Goal: Task Accomplishment & Management: Complete application form

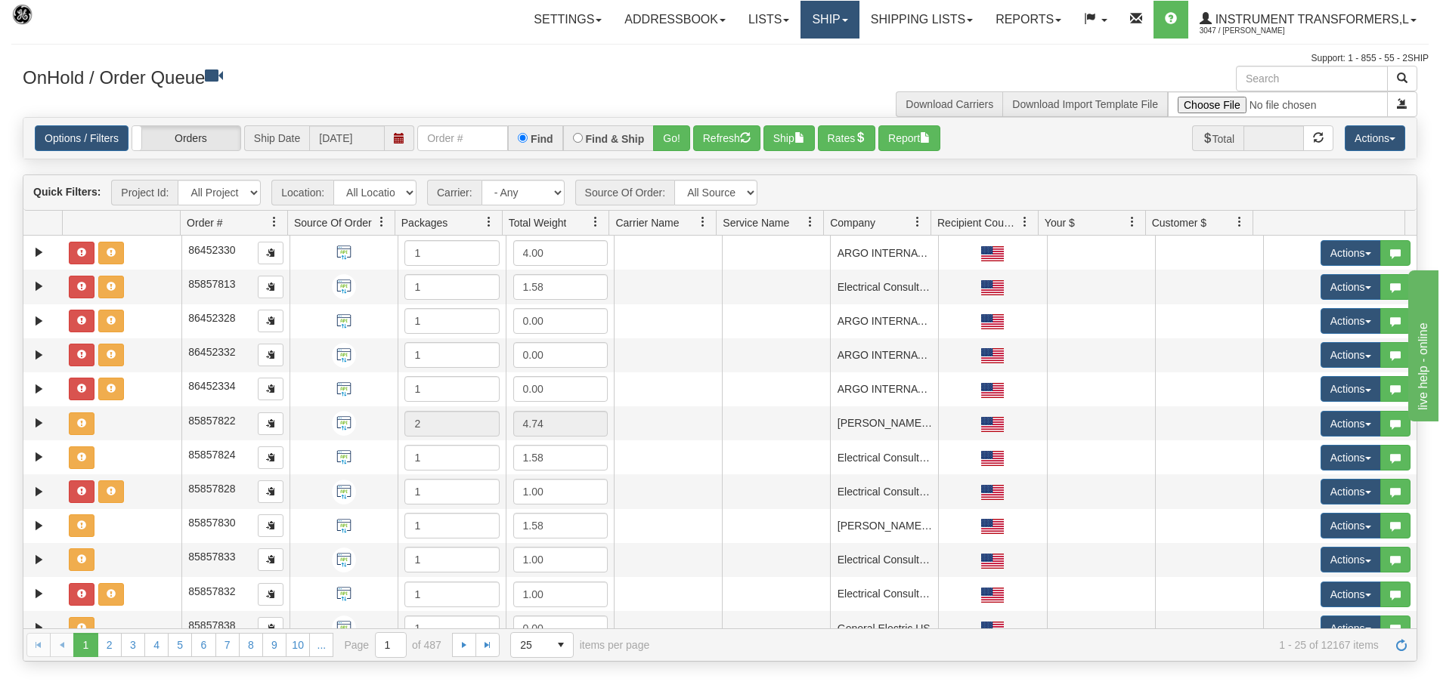
click at [842, 17] on link "Ship" at bounding box center [829, 20] width 58 height 38
click at [832, 45] on link "Ship Screen" at bounding box center [790, 53] width 137 height 20
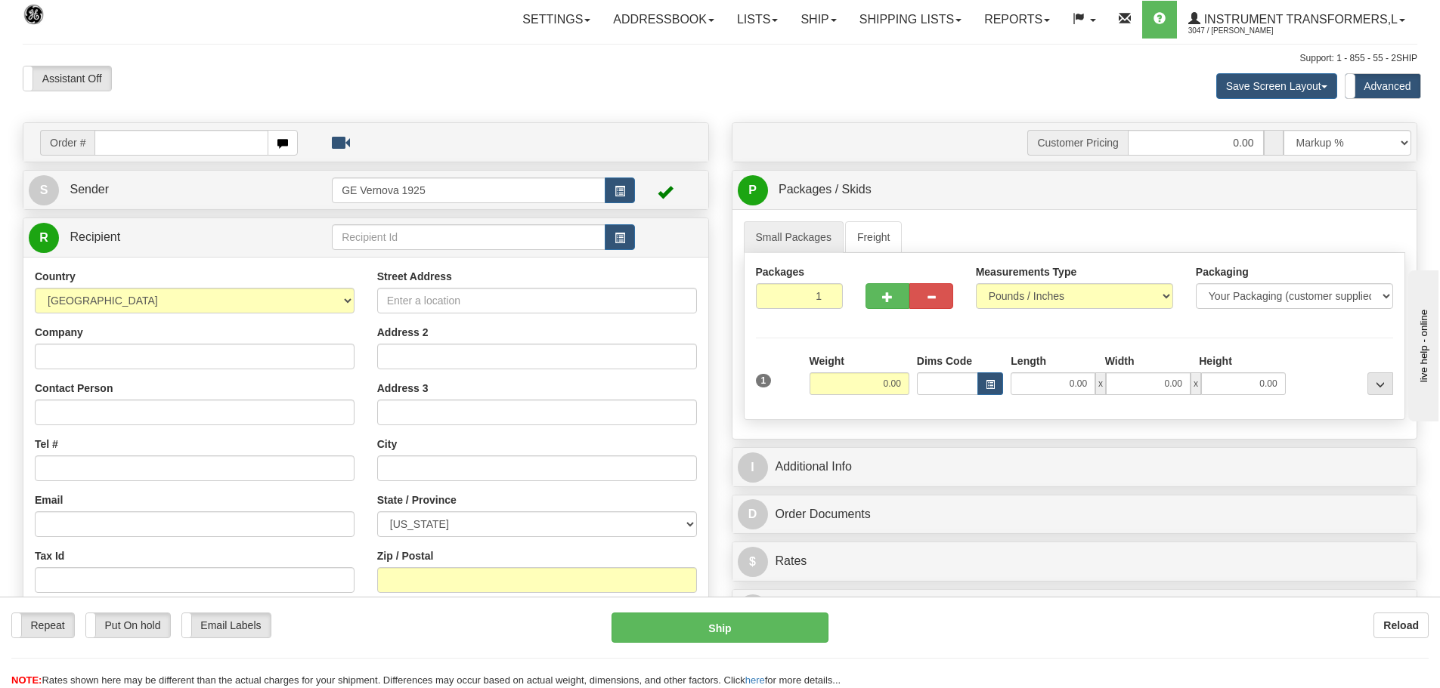
click at [131, 147] on input "text" at bounding box center [181, 143] width 174 height 26
type input "86709679"
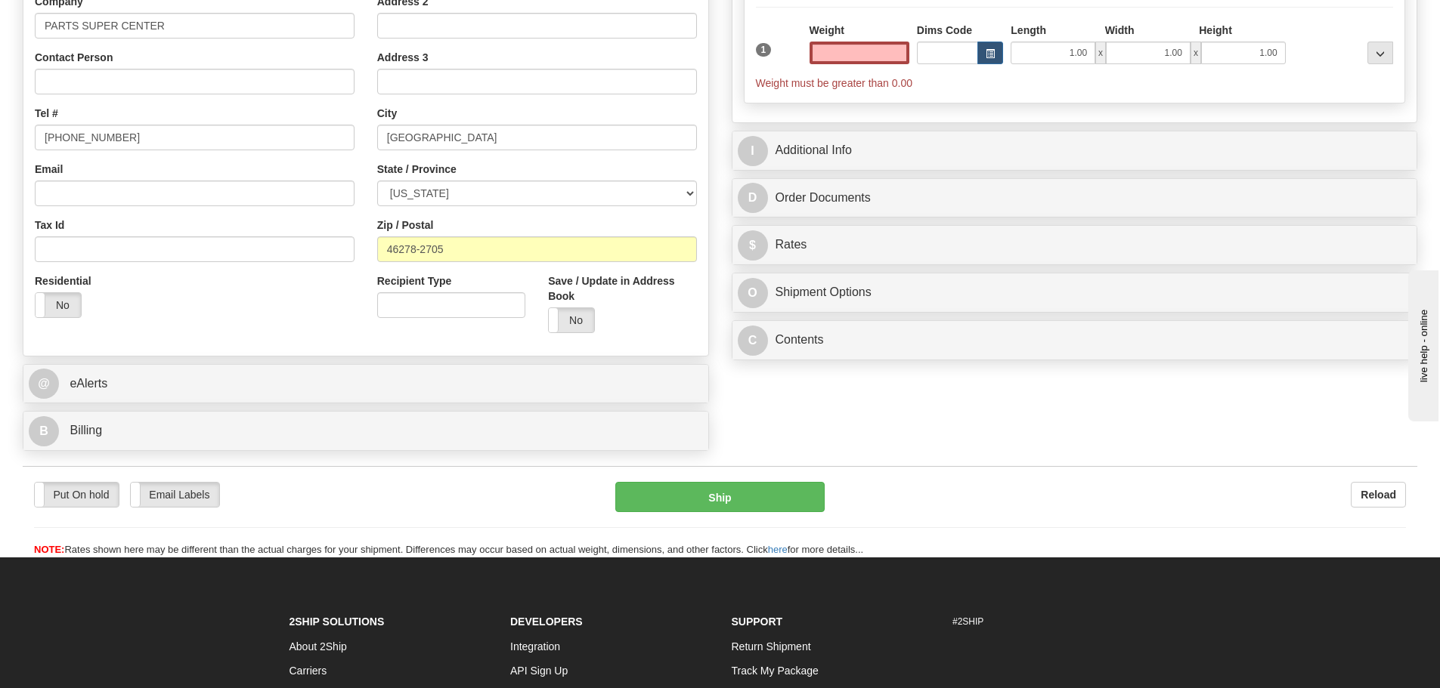
scroll to position [378, 0]
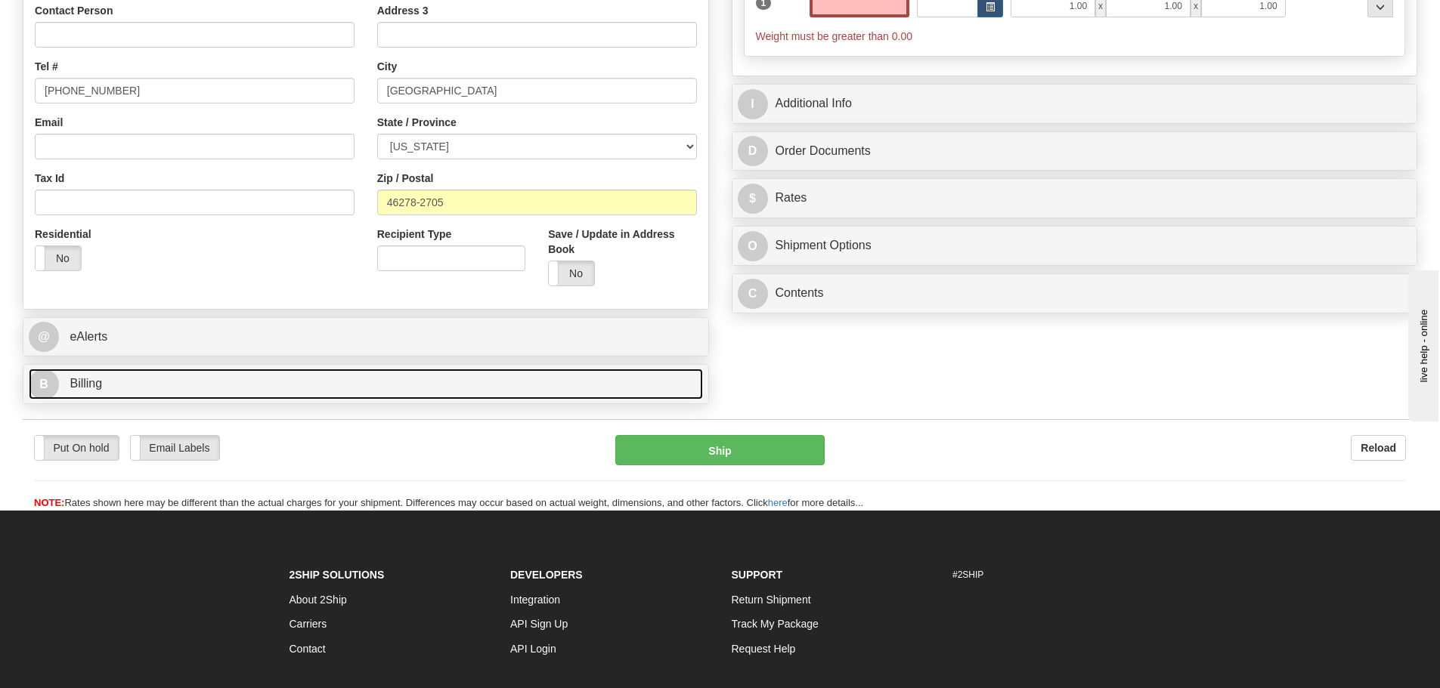
type input "0.00"
click at [172, 391] on link "B Billing" at bounding box center [366, 384] width 674 height 31
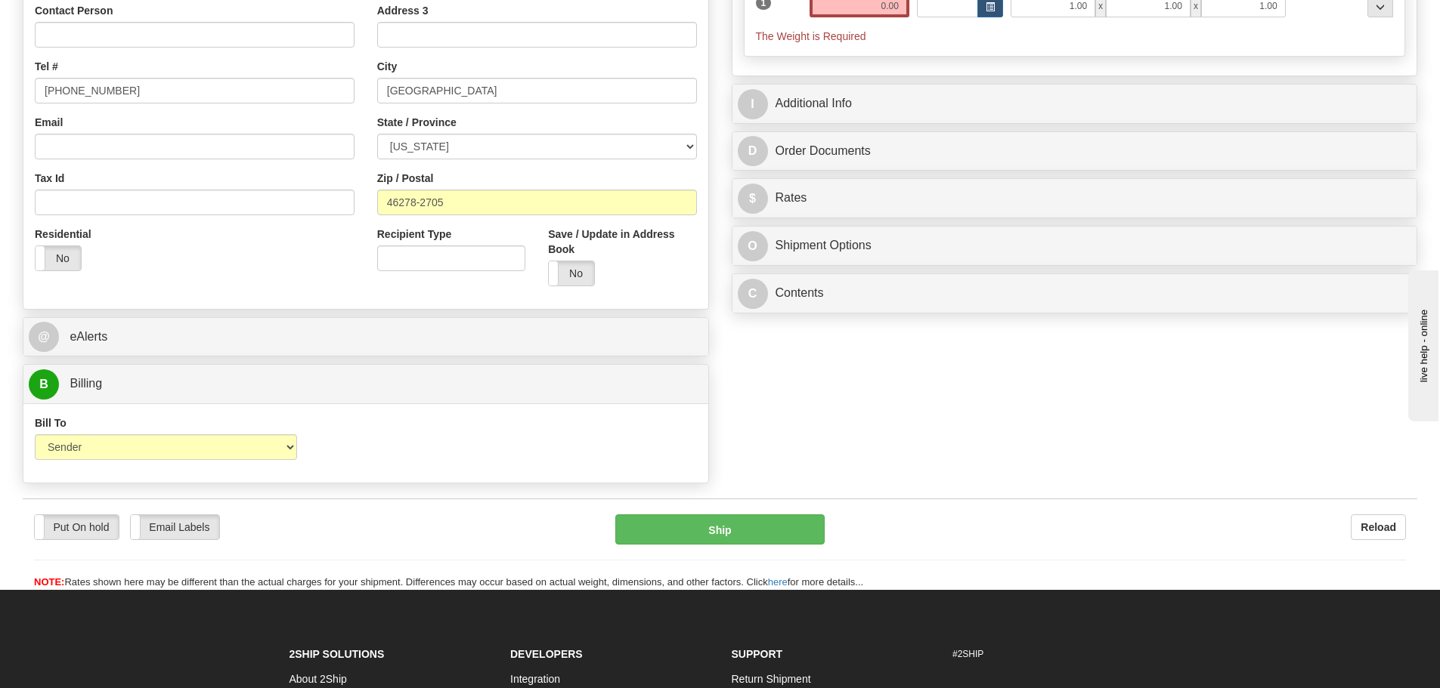
click at [357, 456] on div "Bill To Sender Recipient Third Party Collect Account 3rd Party Account List Ple…" at bounding box center [365, 444] width 685 height 56
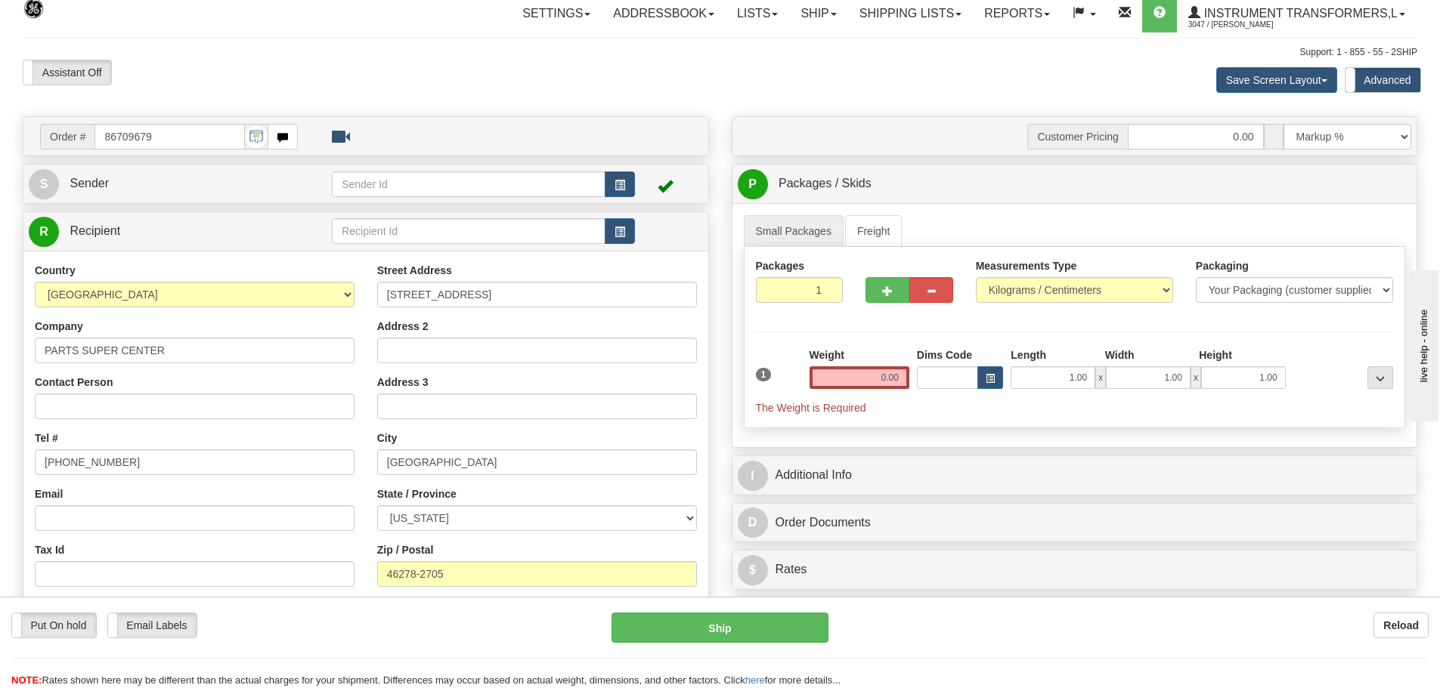
scroll to position [0, 0]
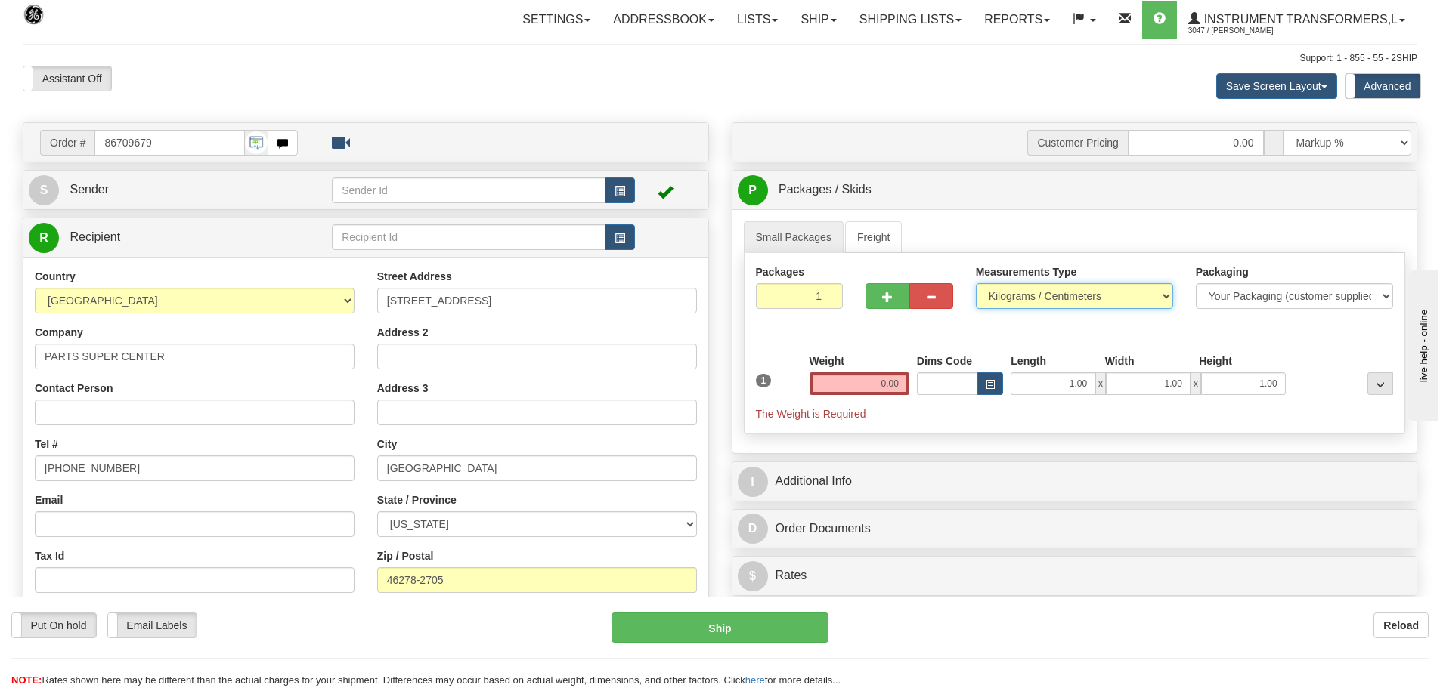
click at [1163, 295] on select "Pounds / Inches Kilograms / Centimeters" at bounding box center [1074, 296] width 197 height 26
select select "0"
click at [976, 283] on select "Pounds / Inches Kilograms / Centimeters" at bounding box center [1074, 296] width 197 height 26
click at [904, 384] on input "0.00" at bounding box center [859, 384] width 100 height 23
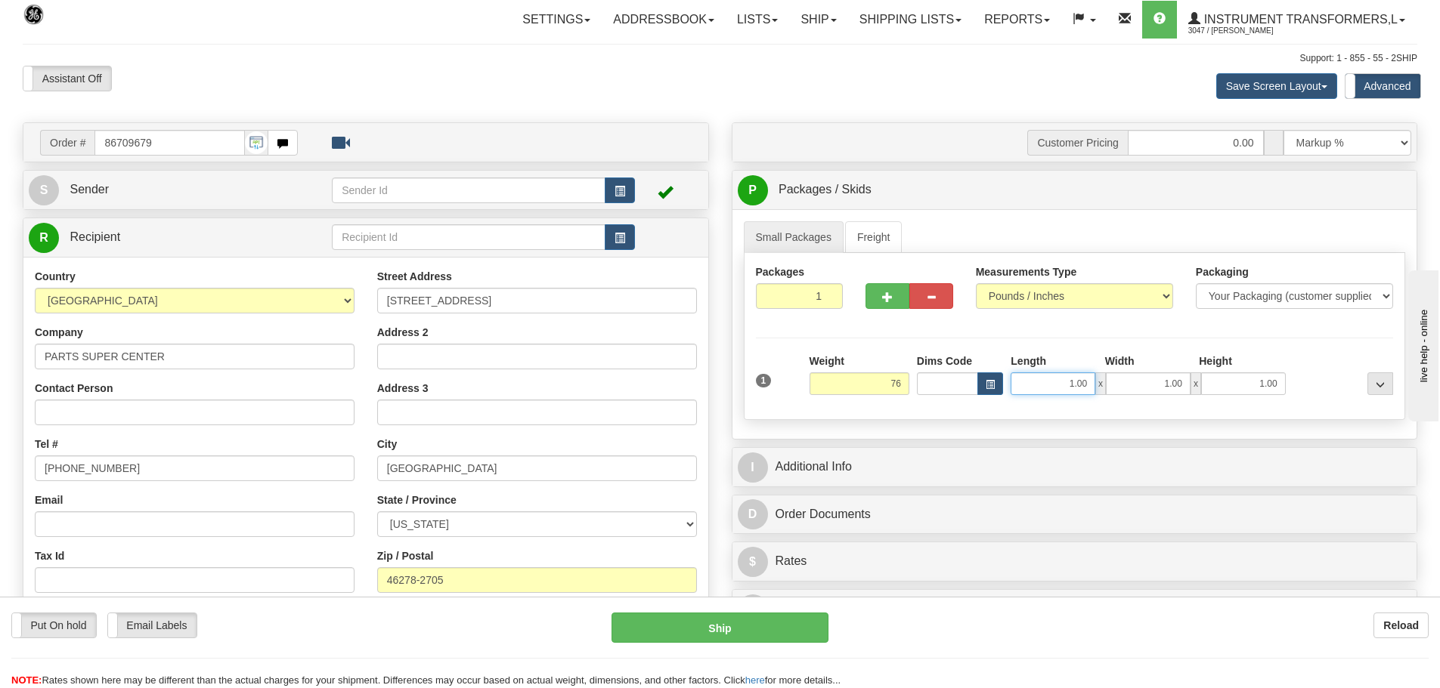
type input "76.00"
click at [1091, 383] on input "1.00" at bounding box center [1052, 384] width 85 height 23
type input "1"
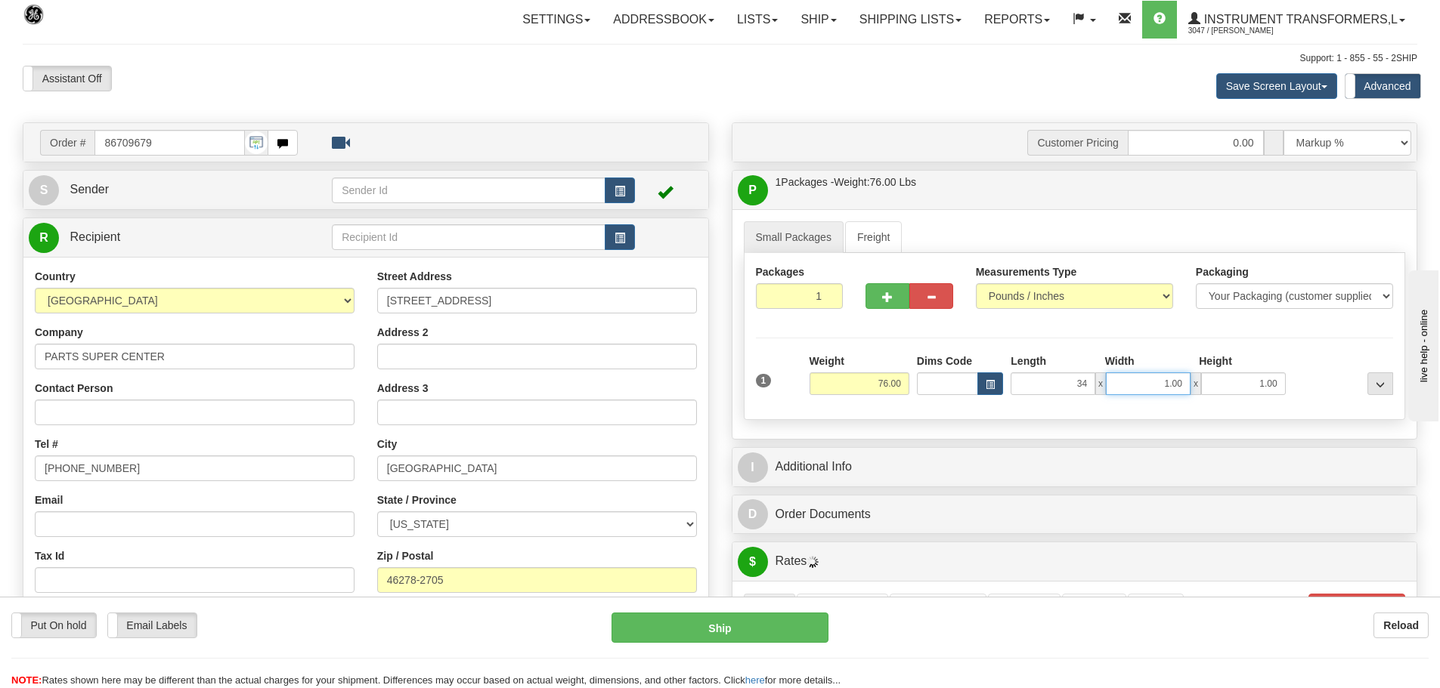
type input "34.00"
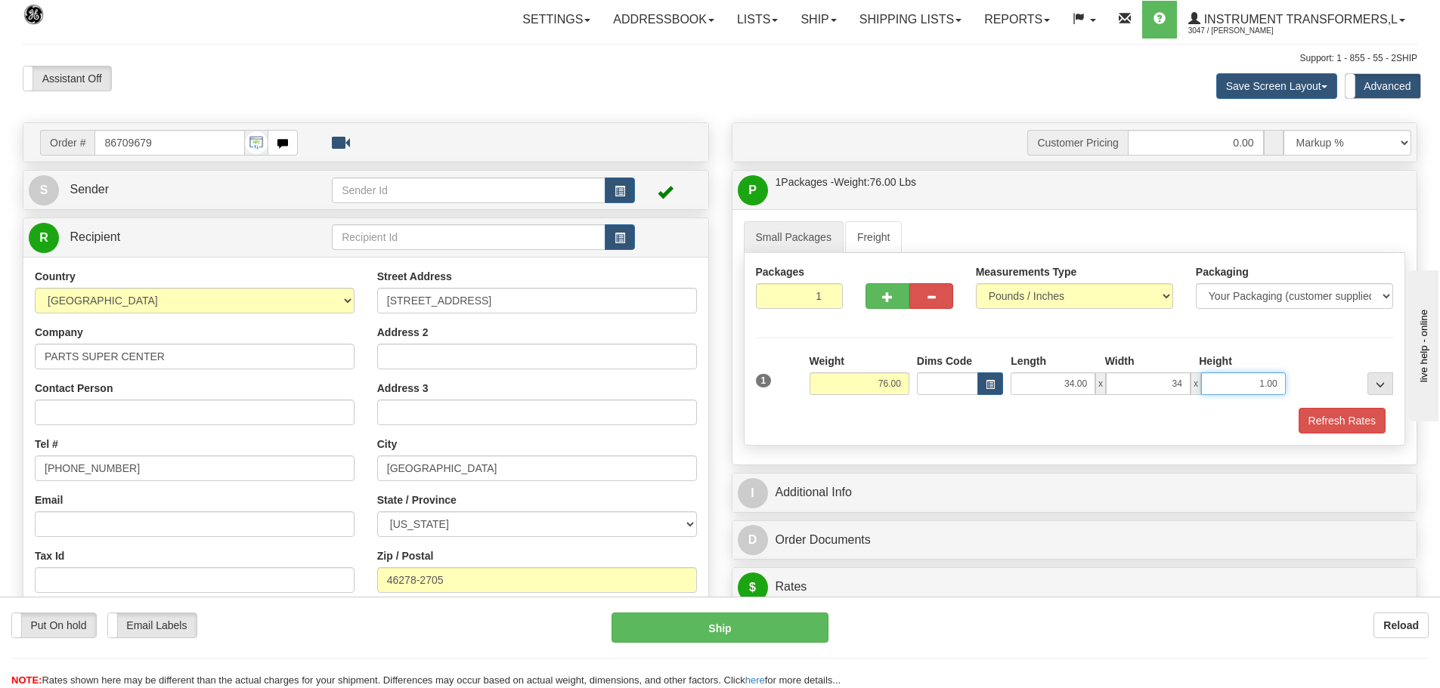
type input "34.00"
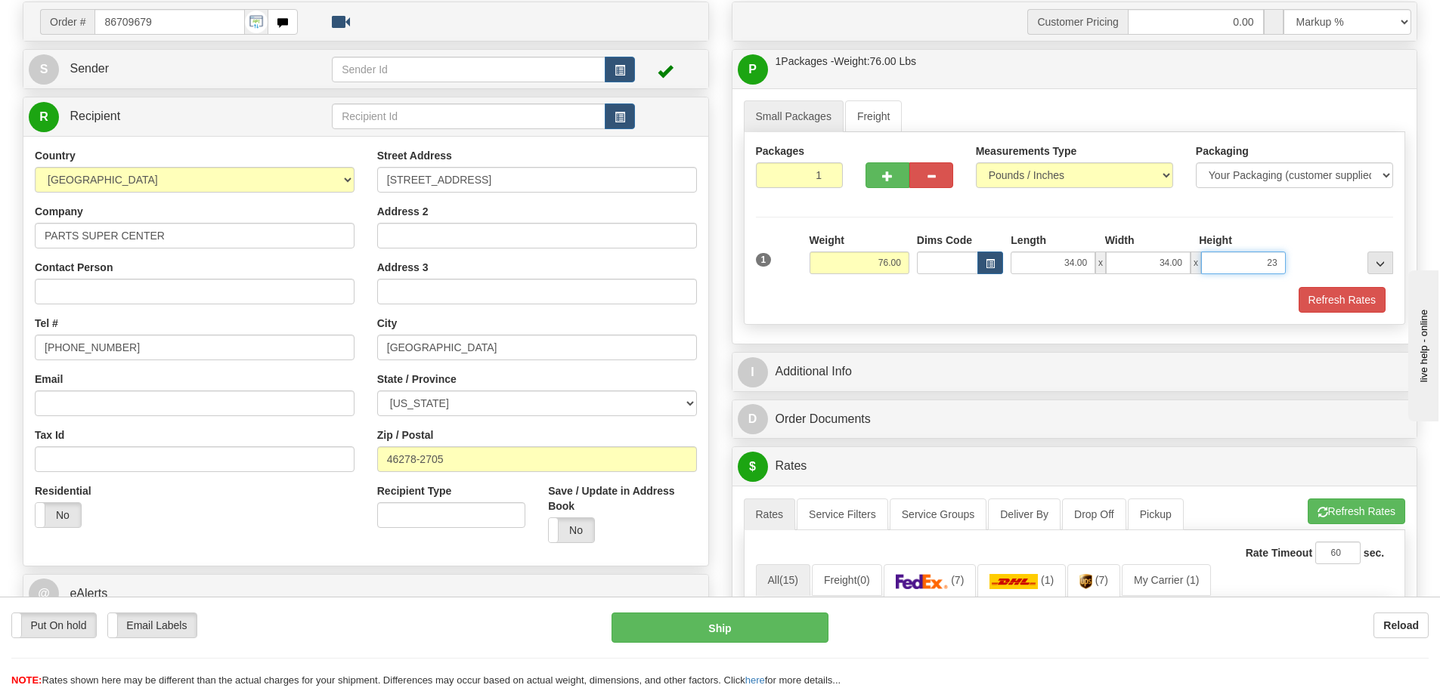
scroll to position [302, 0]
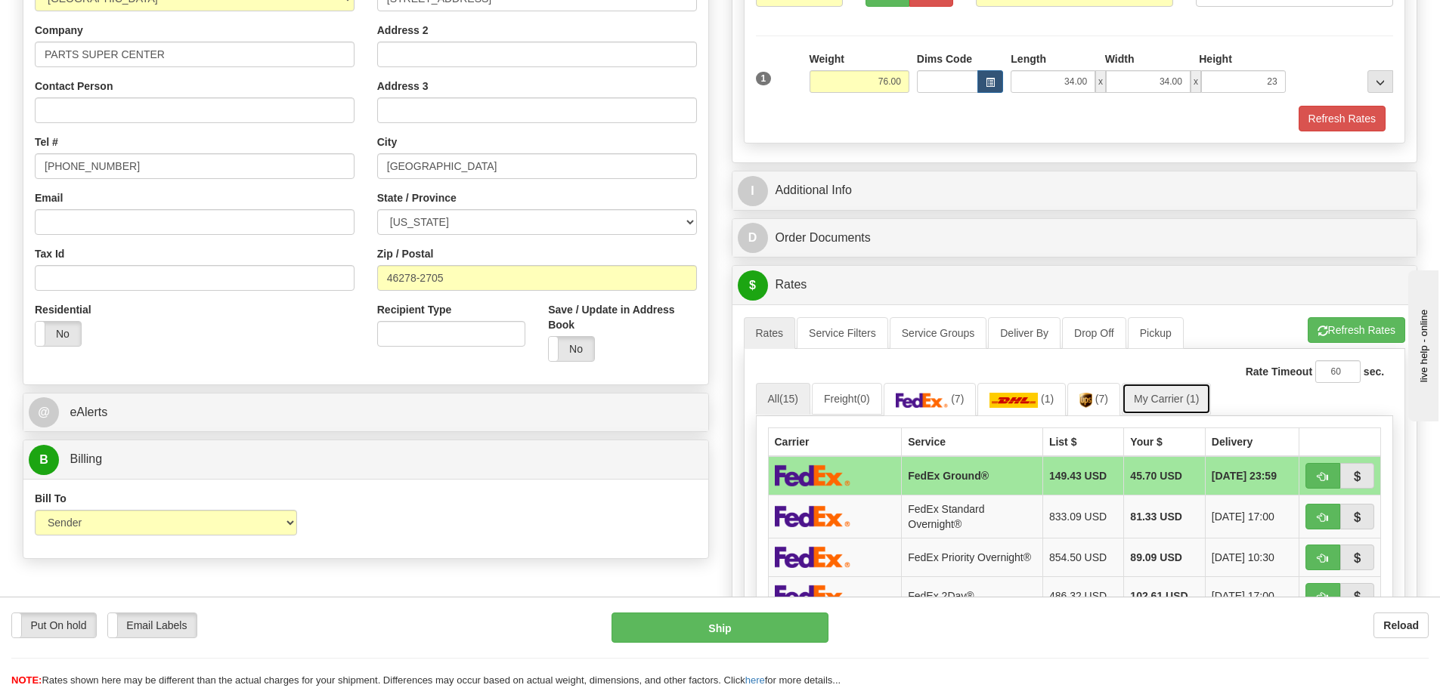
type input "23.00"
click at [1156, 396] on link "My Carrier (1)" at bounding box center [1166, 399] width 89 height 32
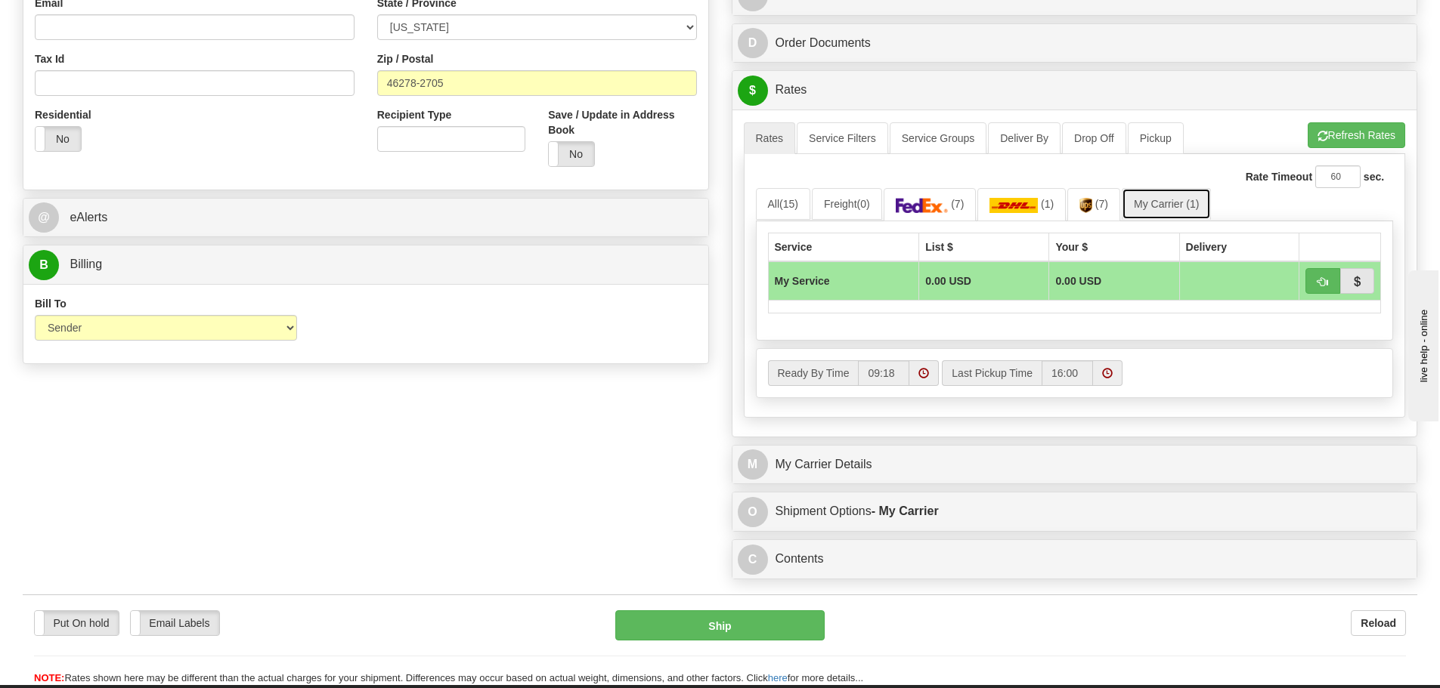
scroll to position [680, 0]
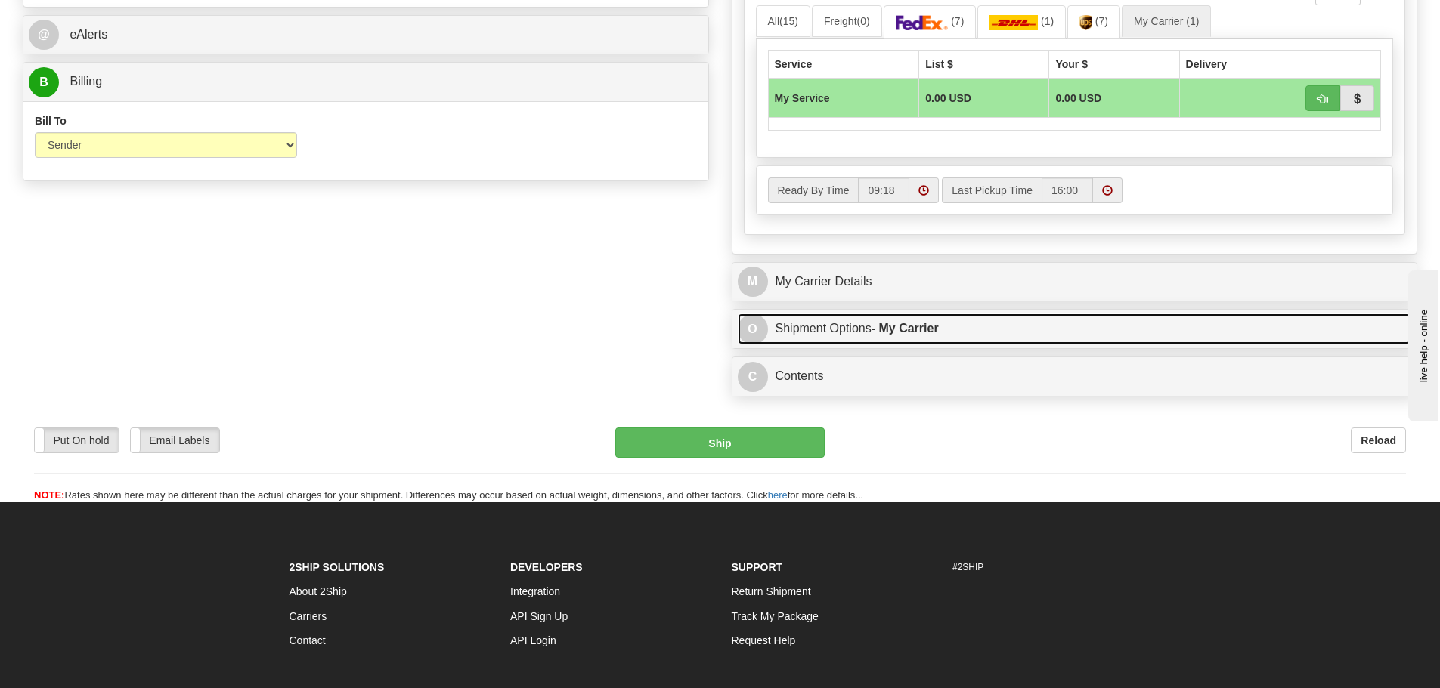
click at [953, 335] on link "O Shipment Options - My Carrier" at bounding box center [1075, 329] width 674 height 31
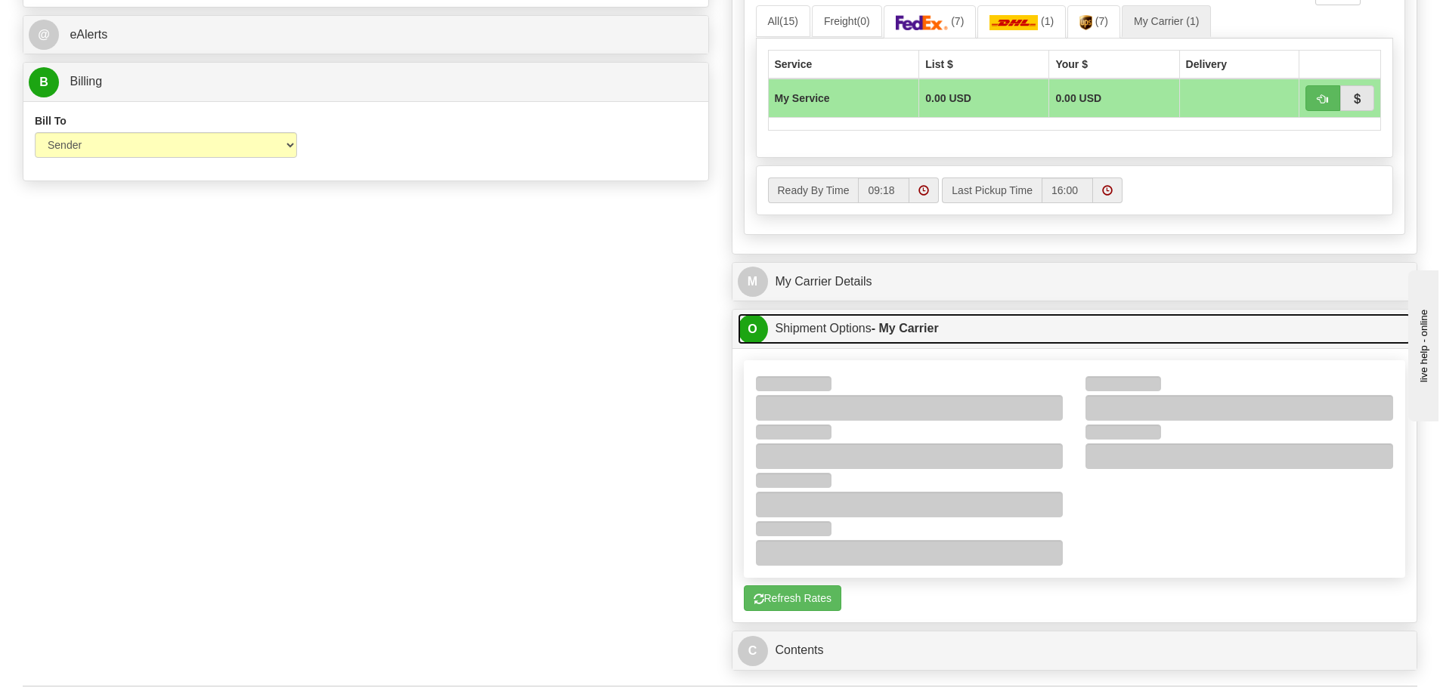
click at [953, 335] on link "O Shipment Options - My Carrier" at bounding box center [1075, 329] width 674 height 31
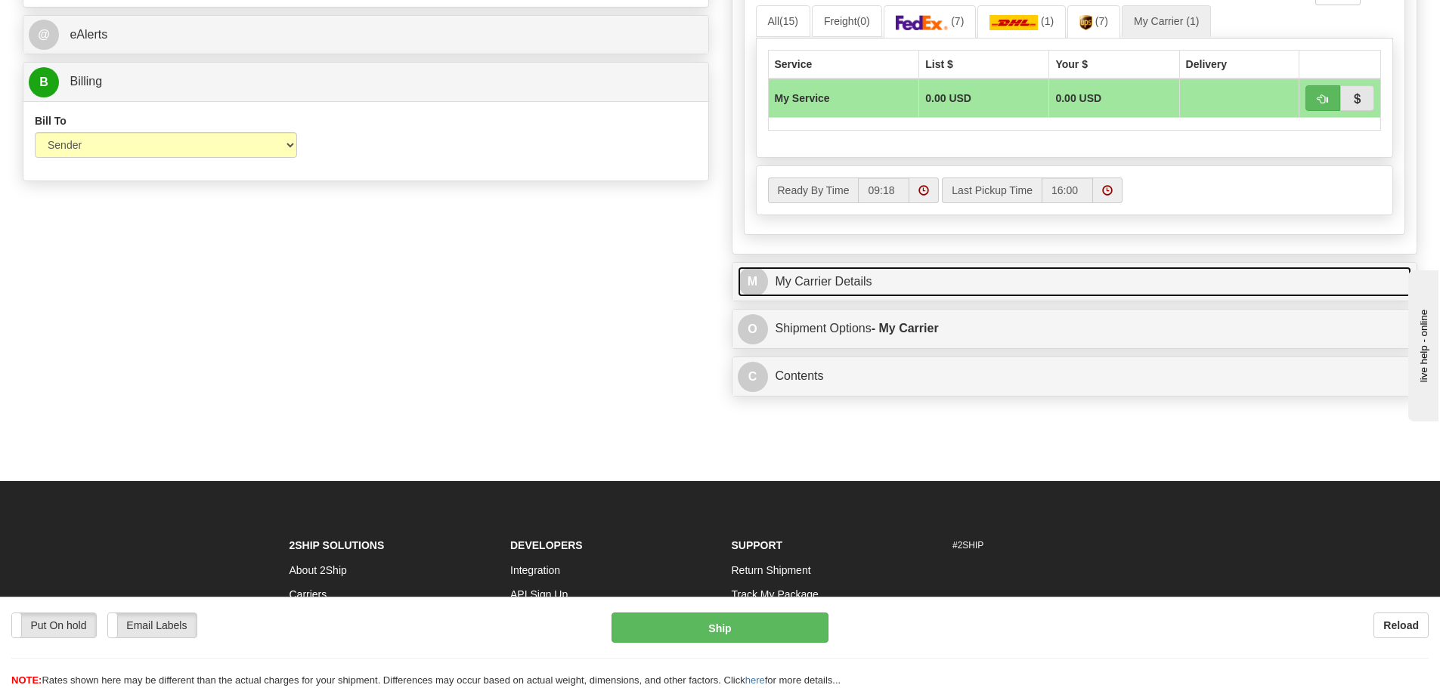
click at [948, 293] on link "M My Carrier Details" at bounding box center [1075, 282] width 674 height 31
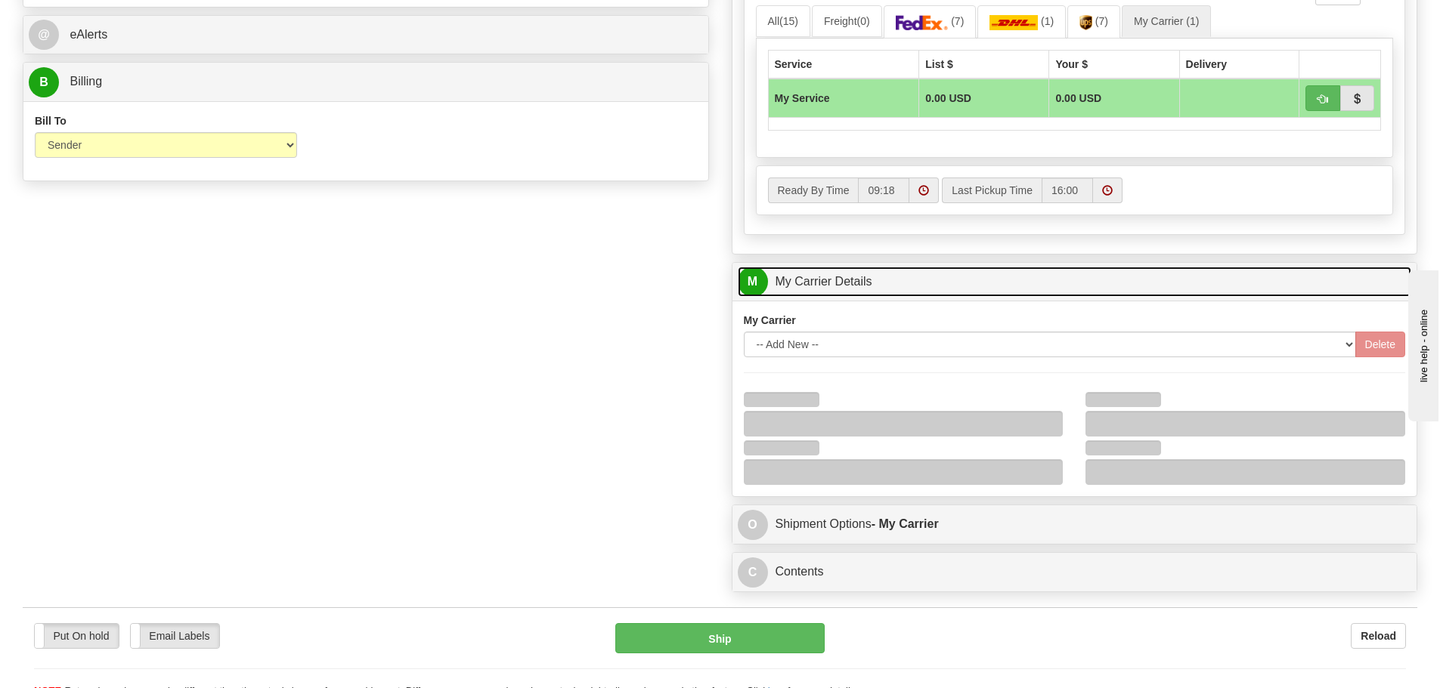
click at [931, 285] on link "M My Carrier Details" at bounding box center [1075, 282] width 674 height 31
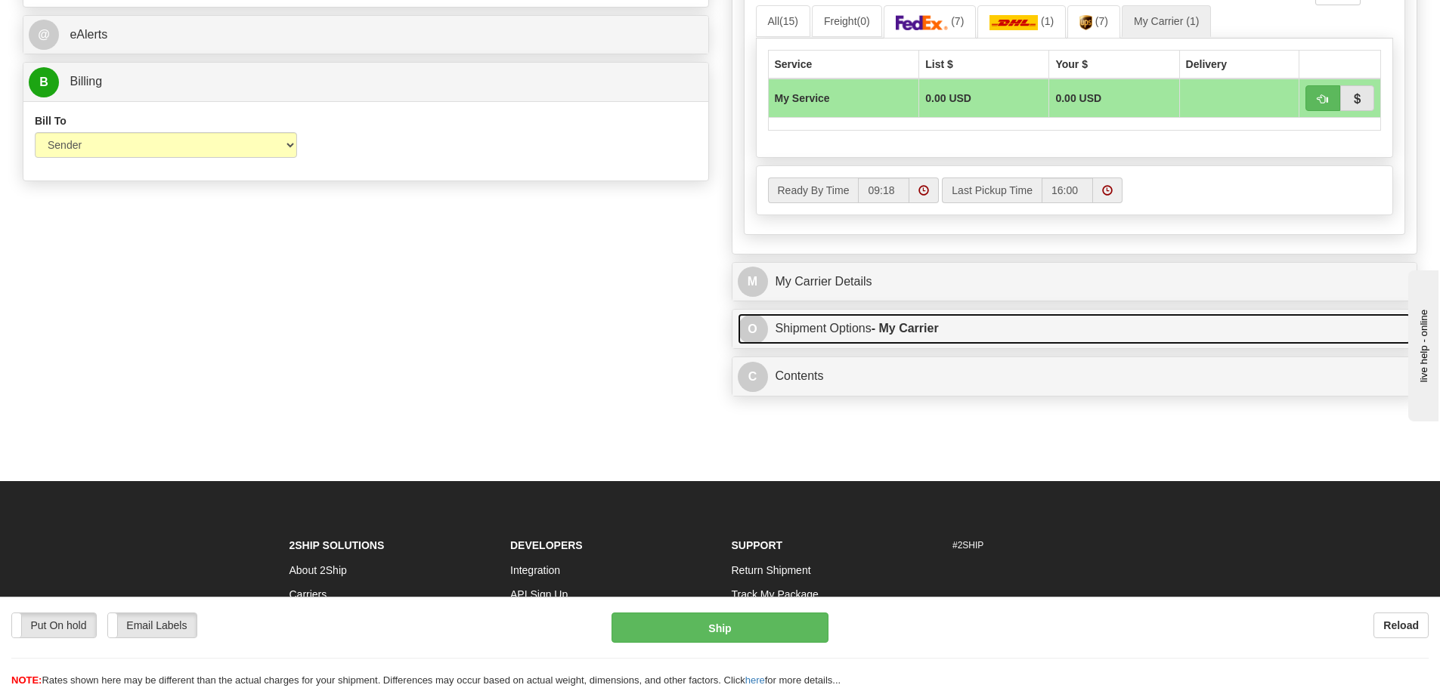
click at [1005, 332] on link "O Shipment Options - My Carrier" at bounding box center [1075, 329] width 674 height 31
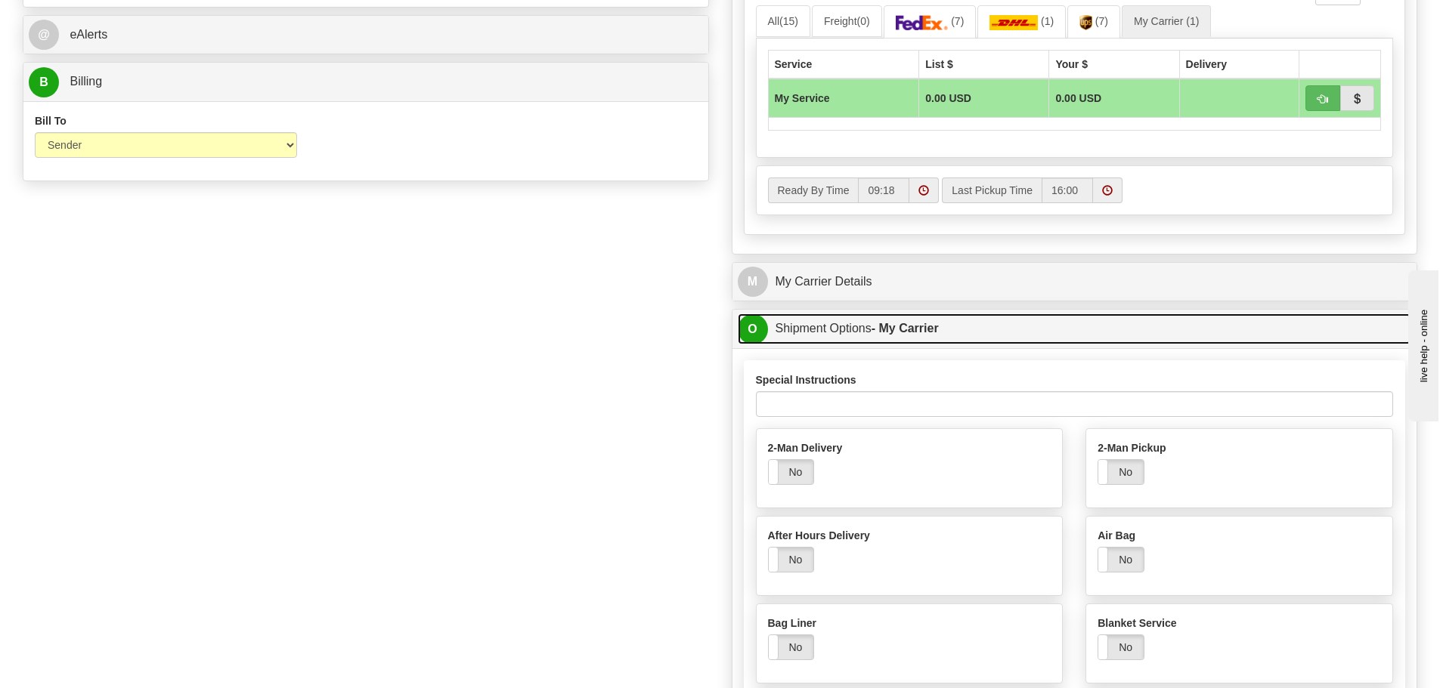
click at [985, 329] on link "O Shipment Options - My Carrier" at bounding box center [1075, 329] width 674 height 31
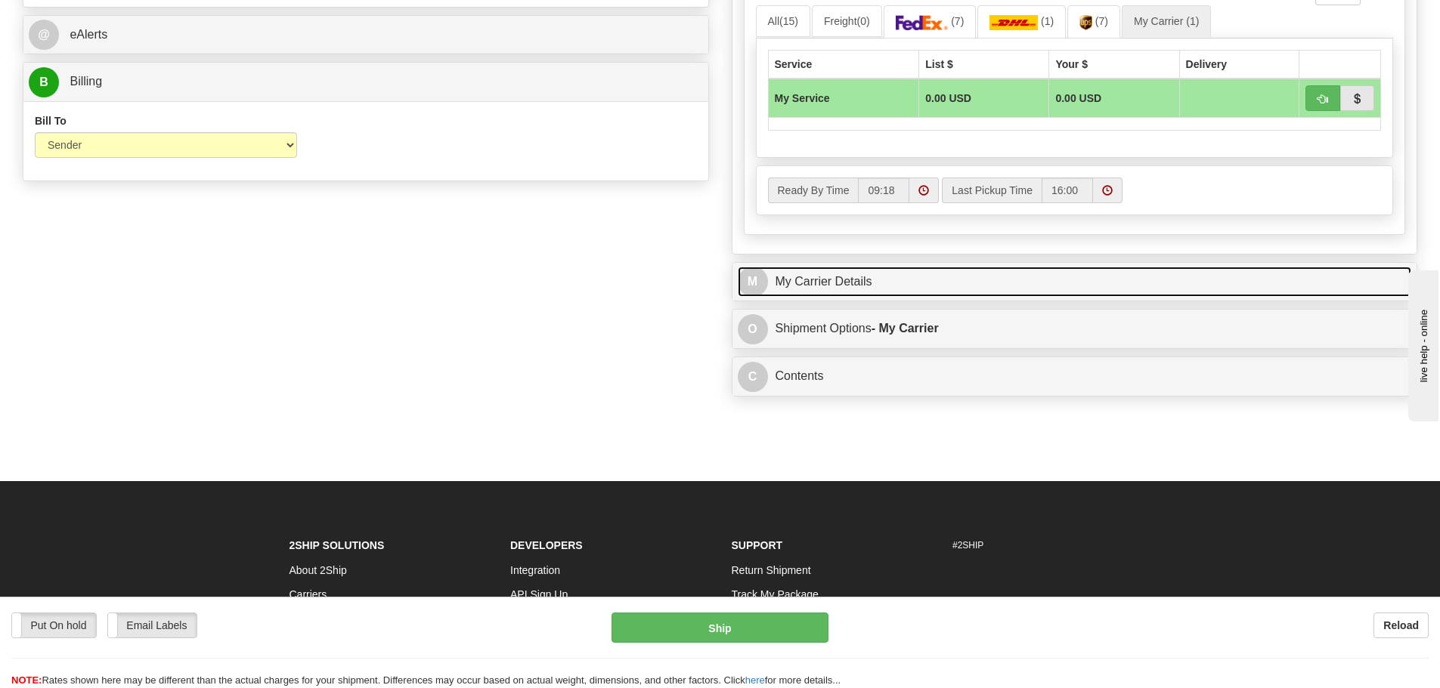
click at [981, 283] on link "M My Carrier Details" at bounding box center [1075, 282] width 674 height 31
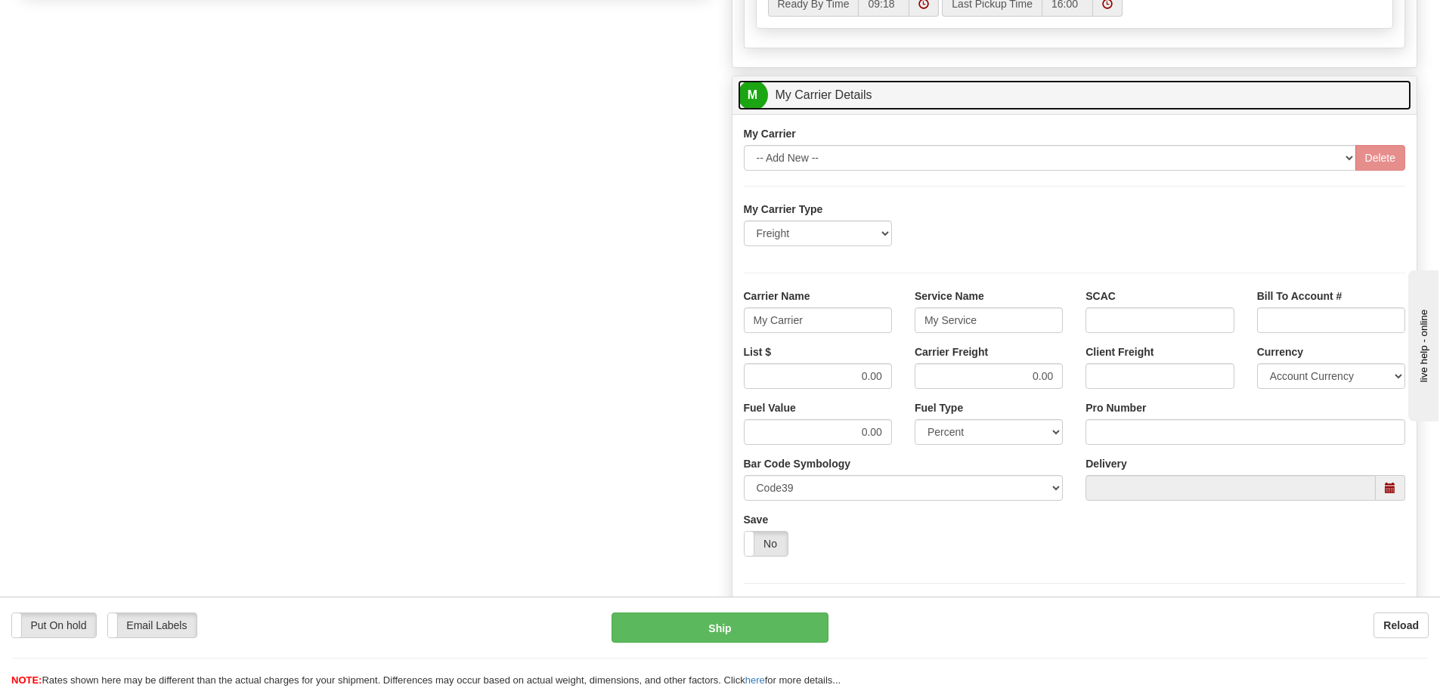
scroll to position [907, 0]
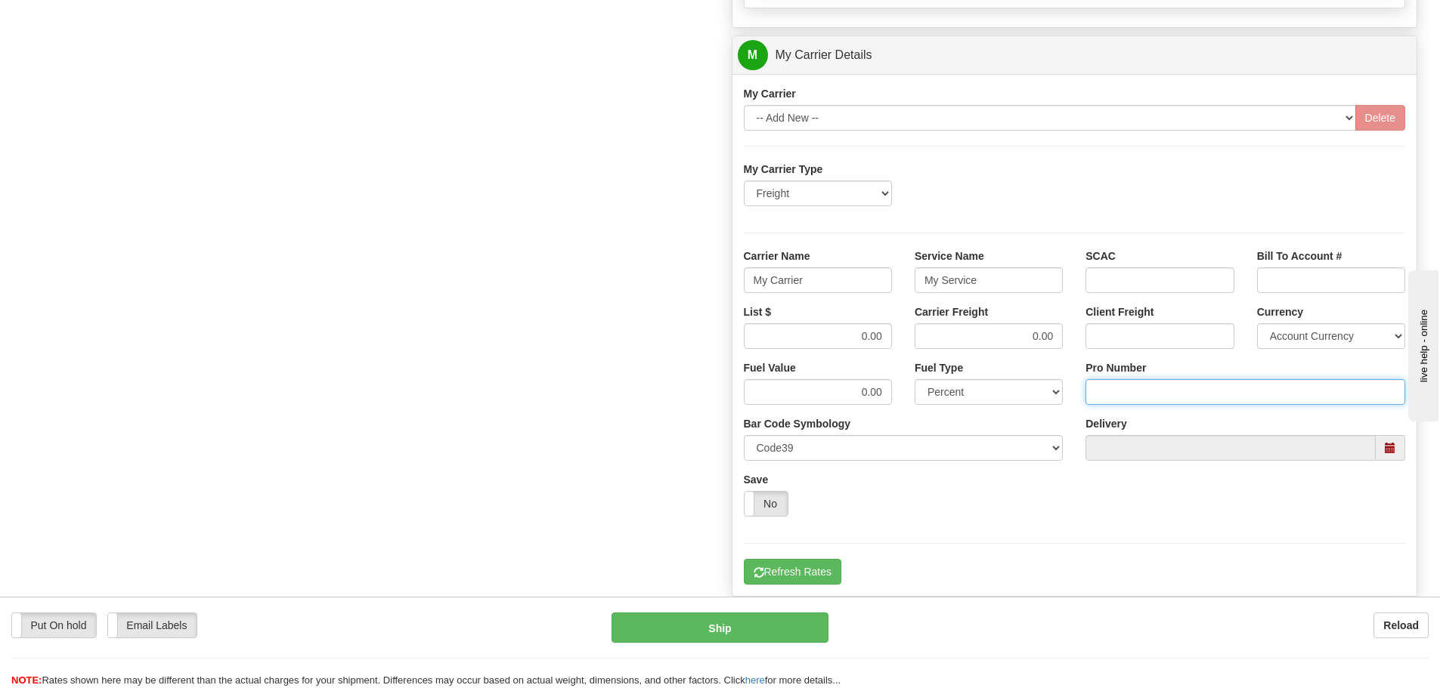
click at [1124, 390] on input "Pro Number" at bounding box center [1245, 392] width 320 height 26
type input "108439797900"
click button "Delete" at bounding box center [0, 0] width 0 height 0
click at [881, 336] on input "0.00" at bounding box center [818, 336] width 148 height 26
type input "0"
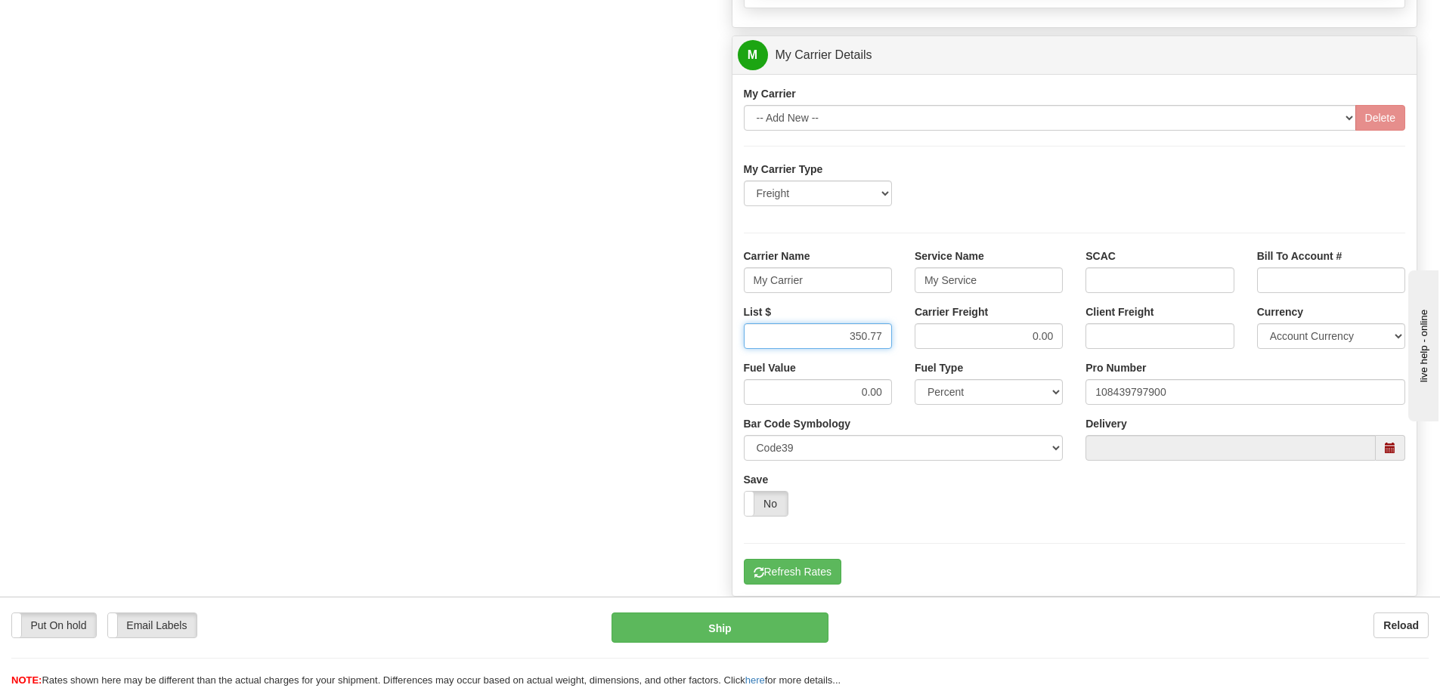
type input "350.77"
click at [1053, 338] on input "0.00" at bounding box center [988, 336] width 148 height 26
type input "0"
type input "350.77"
click at [835, 283] on input "My Carrier" at bounding box center [818, 281] width 148 height 26
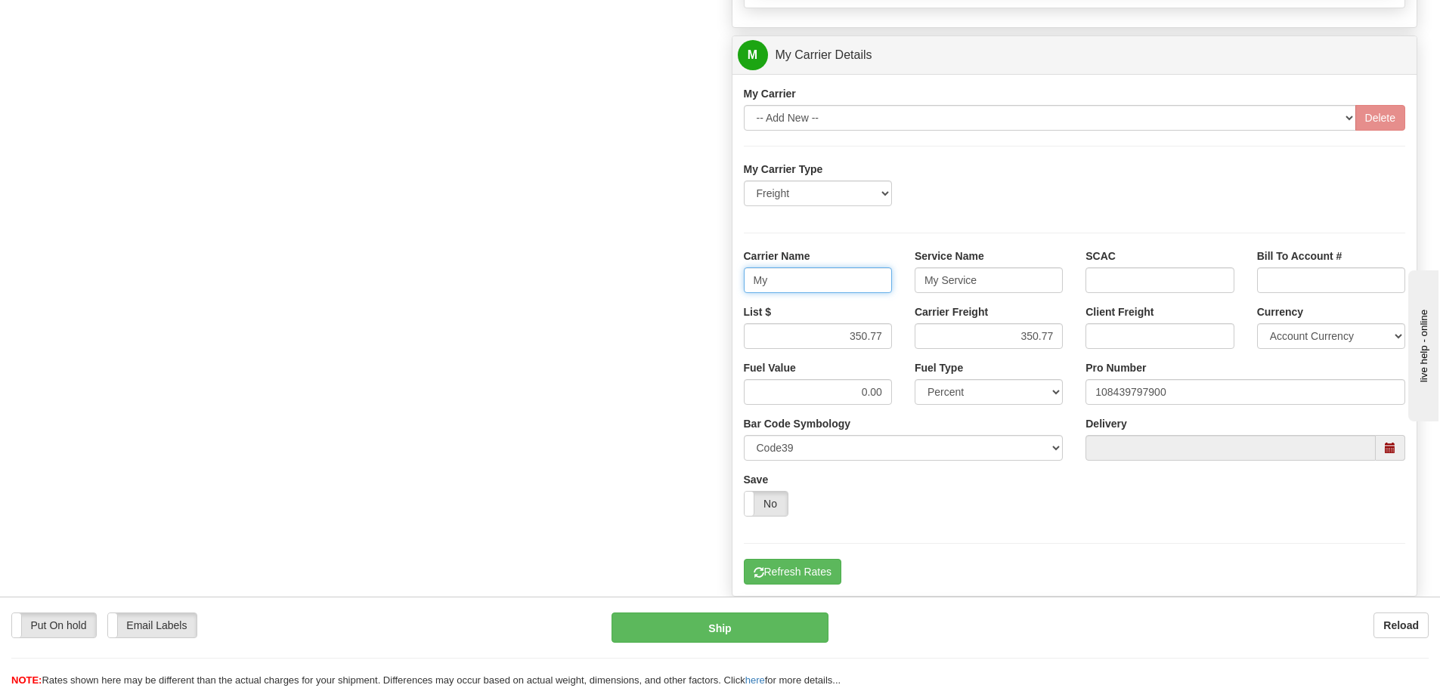
type input "M"
type input "SAIA"
click at [992, 280] on input "My Service" at bounding box center [988, 281] width 148 height 26
type input "M"
type input "LTL"
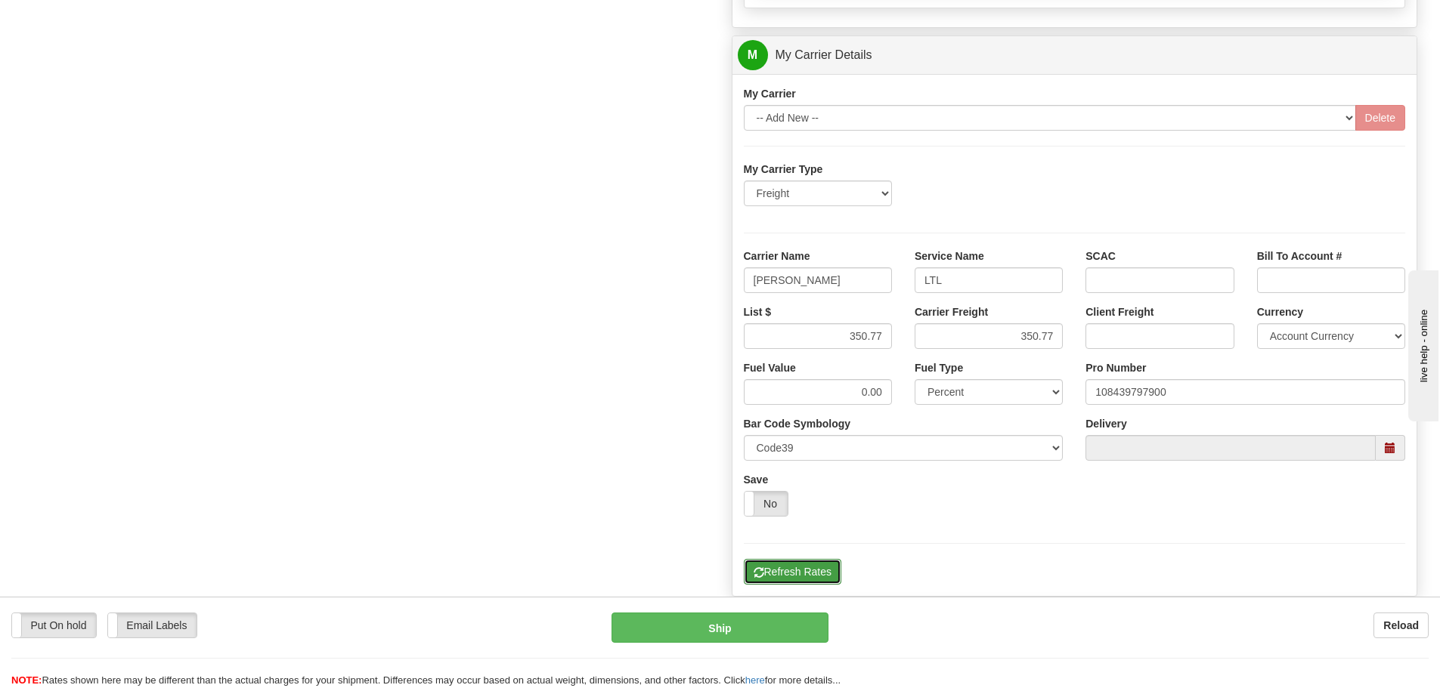
click at [785, 575] on button "Refresh Rates" at bounding box center [792, 572] width 97 height 26
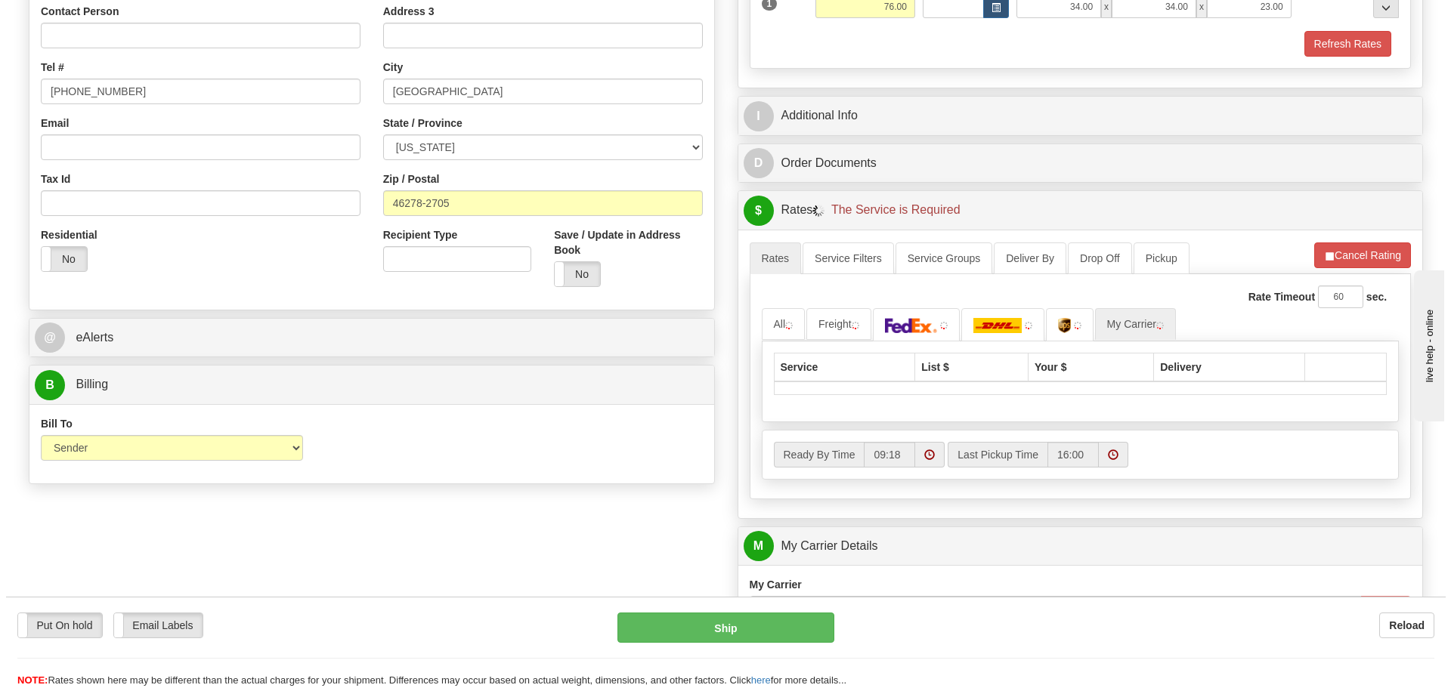
scroll to position [378, 0]
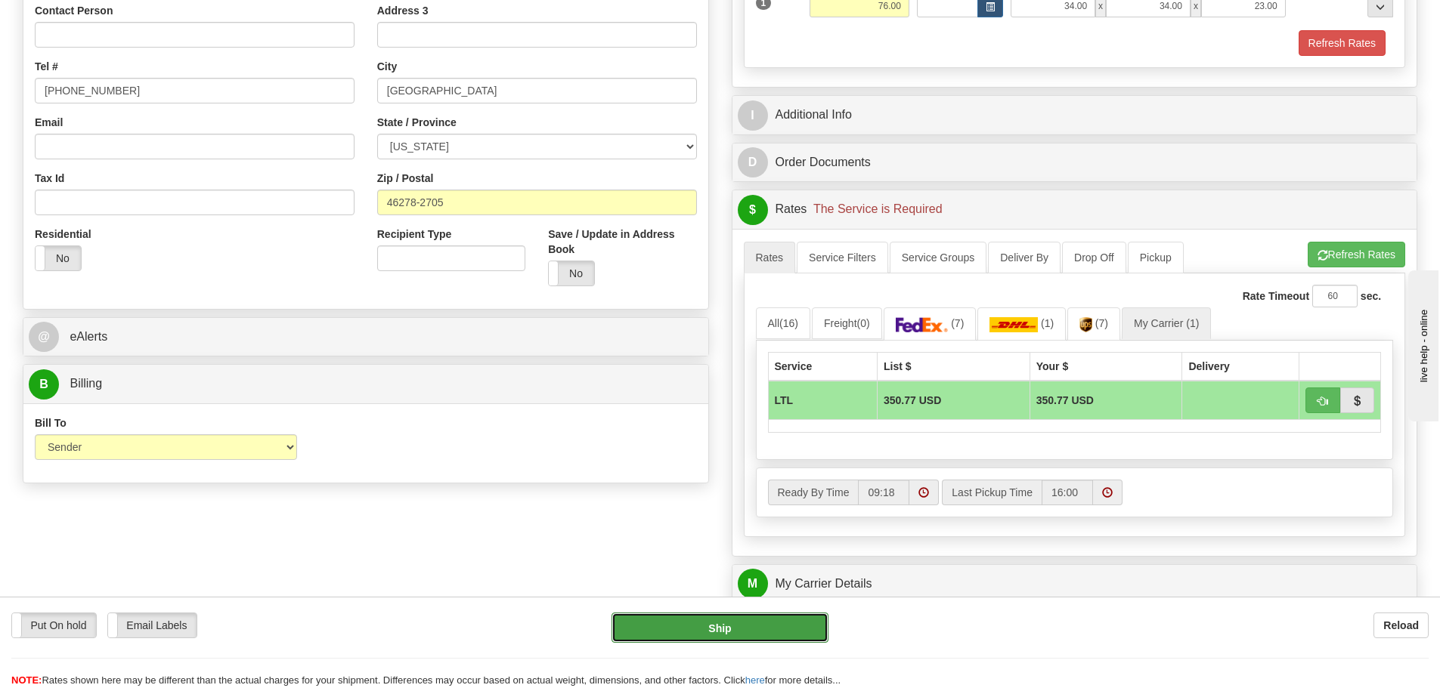
click at [768, 632] on button "Ship" at bounding box center [719, 628] width 217 height 30
type input "00"
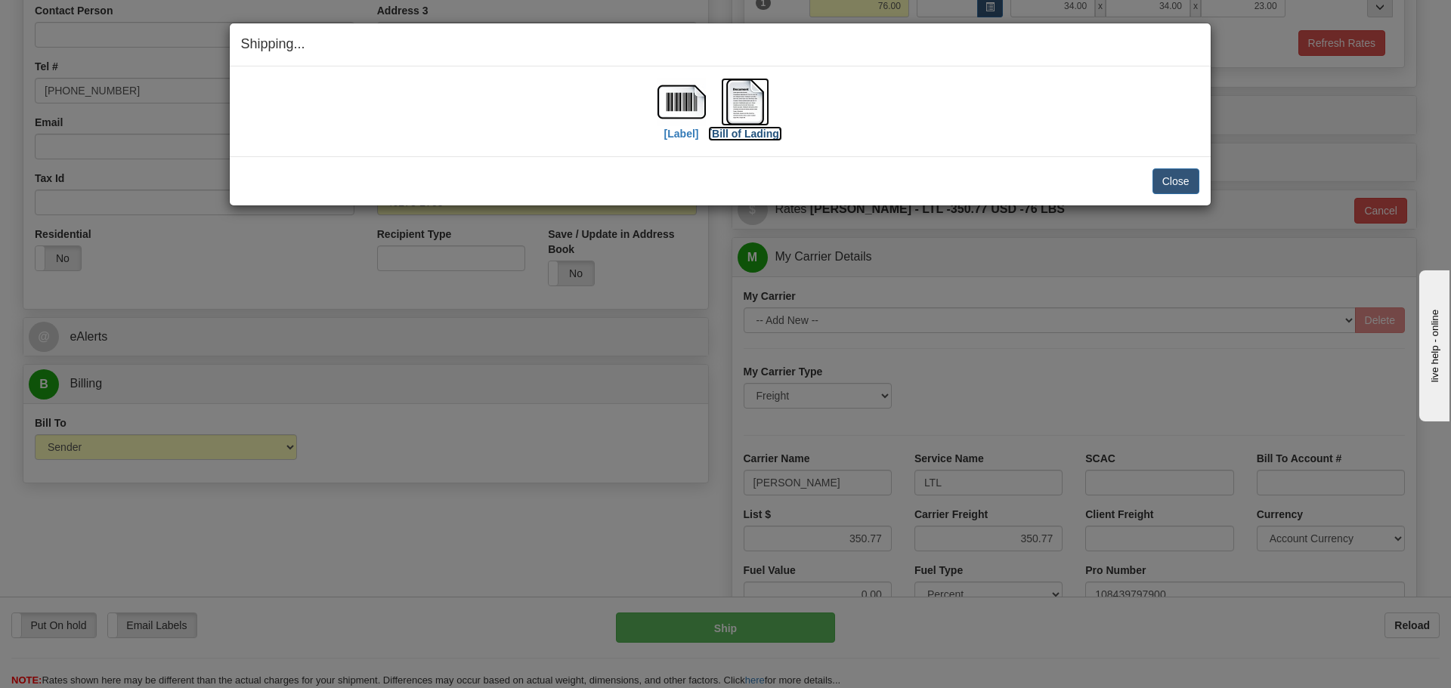
click at [752, 100] on img at bounding box center [745, 102] width 48 height 48
click at [1168, 181] on button "Close" at bounding box center [1175, 182] width 47 height 26
